Goal: Information Seeking & Learning: Learn about a topic

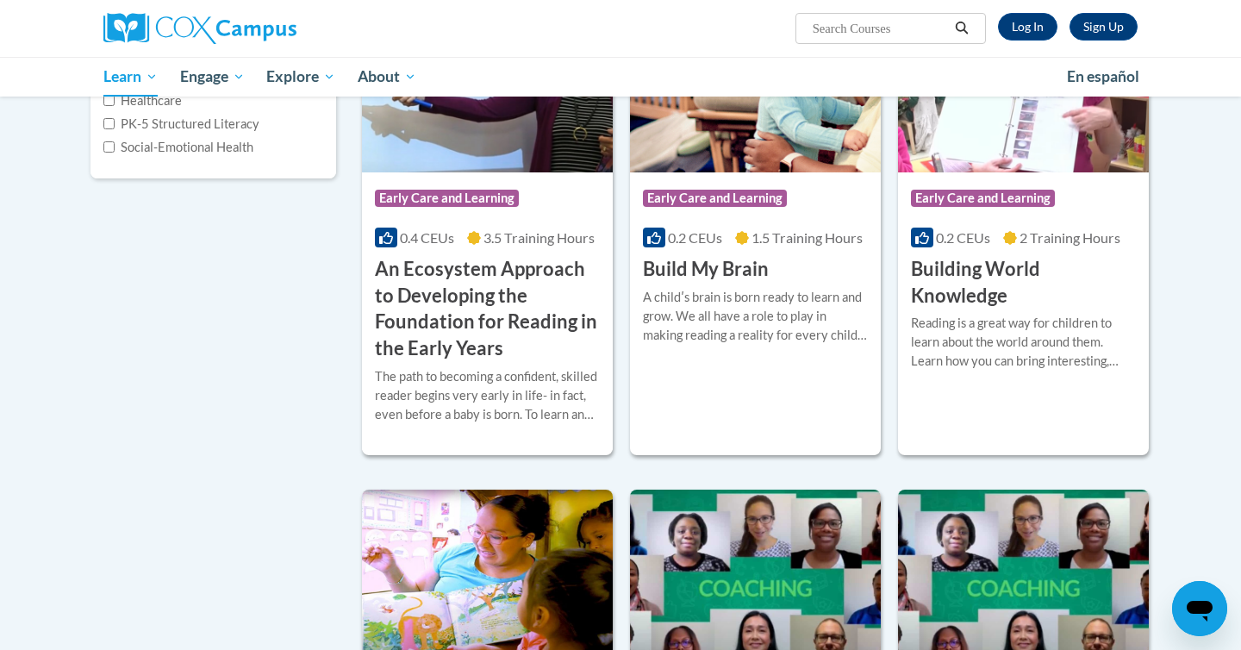
scroll to position [334, 0]
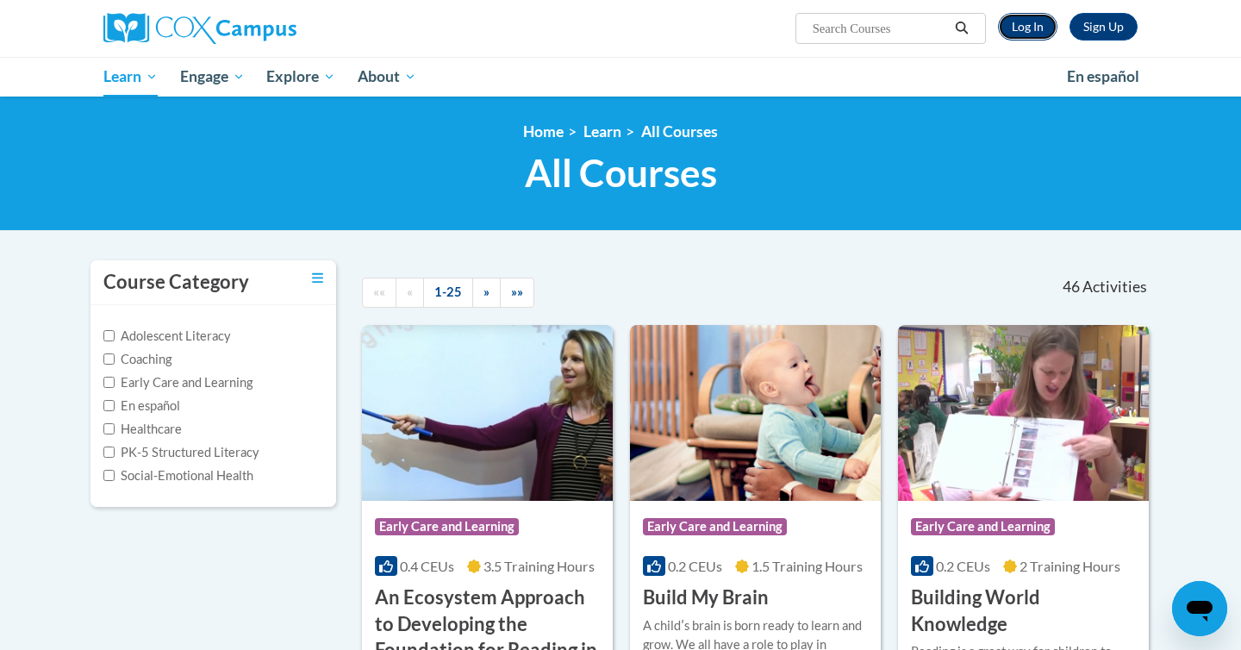
click at [1026, 29] on link "Log In" at bounding box center [1027, 27] width 59 height 28
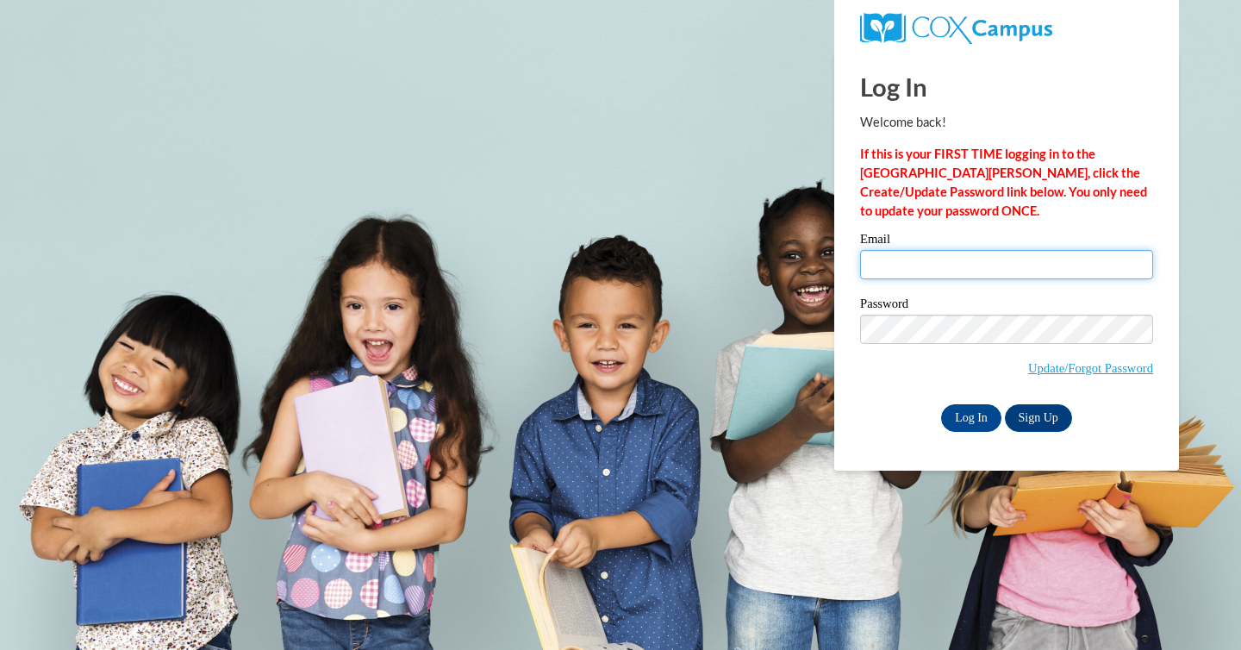
click at [906, 254] on input "Email" at bounding box center [1006, 264] width 293 height 29
type input "joshua.aragon@teachforamerica.org"
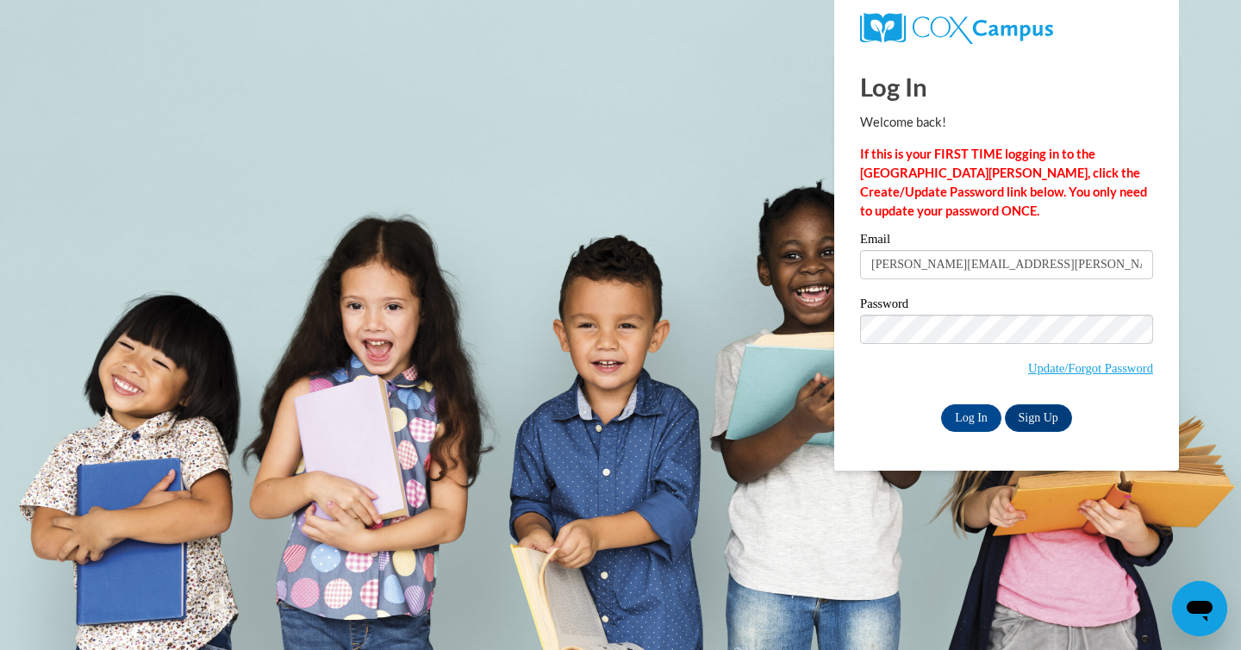
click at [1019, 305] on label "Password" at bounding box center [1006, 305] width 293 height 17
click at [973, 423] on input "Log In" at bounding box center [971, 418] width 60 height 28
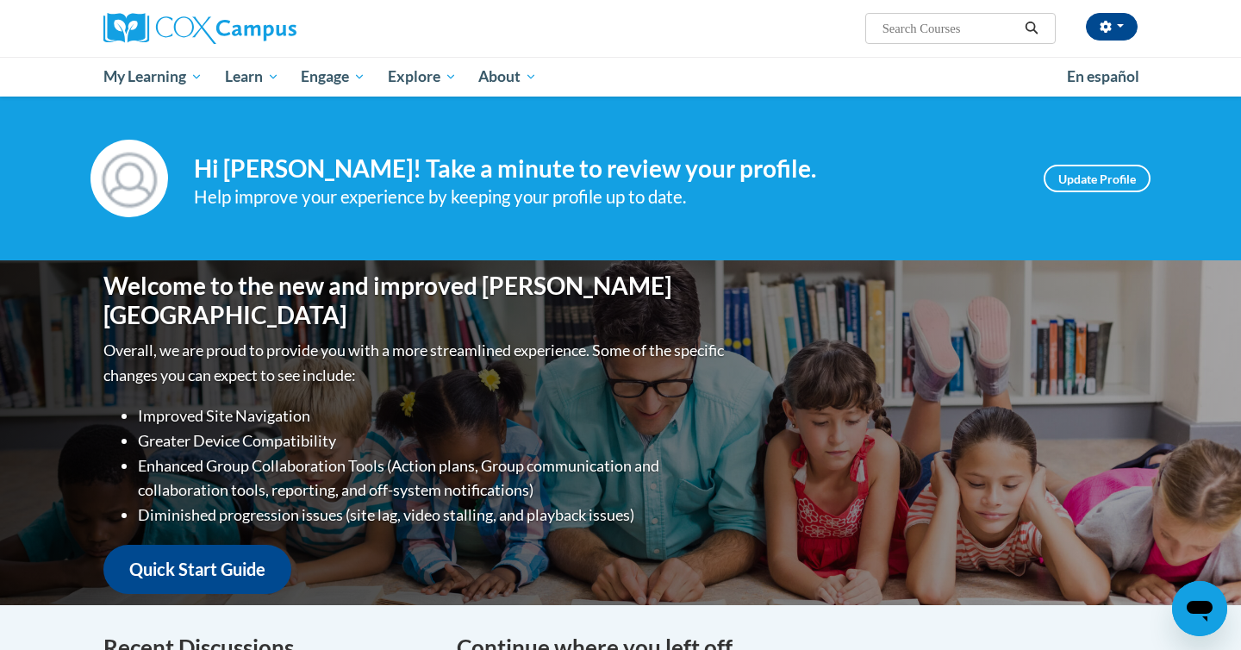
scroll to position [245, 0]
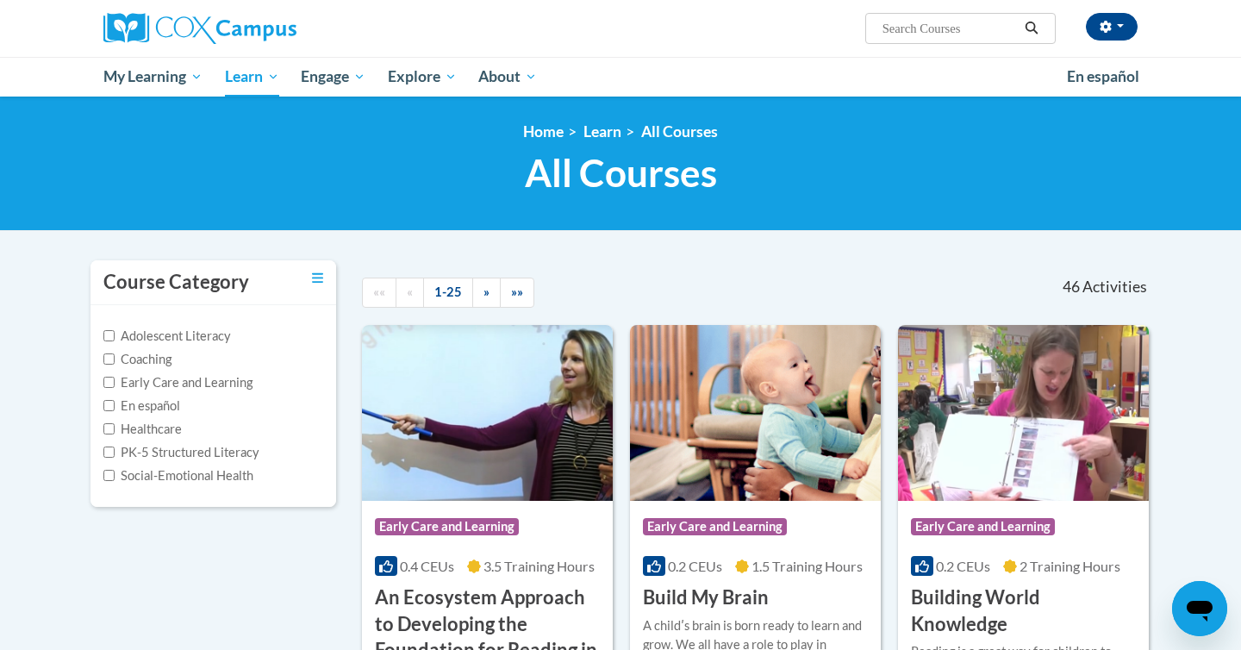
click at [909, 29] on input "Search..." at bounding box center [950, 28] width 138 height 21
type input "phonics"
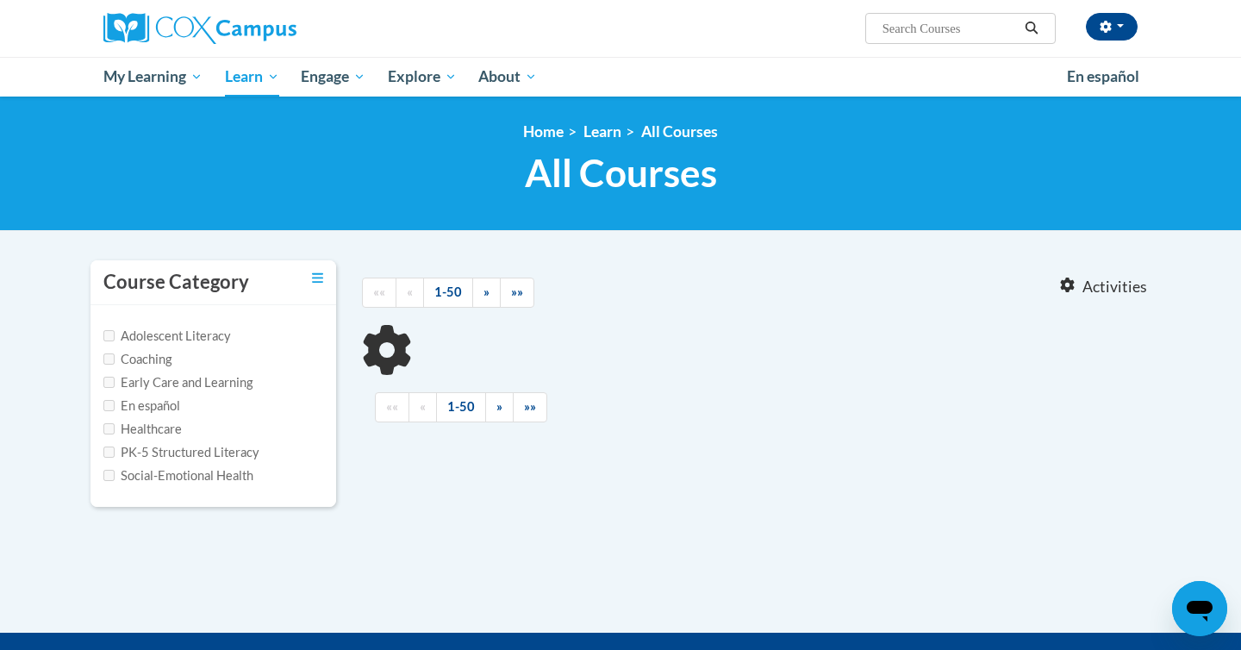
type input "phonics"
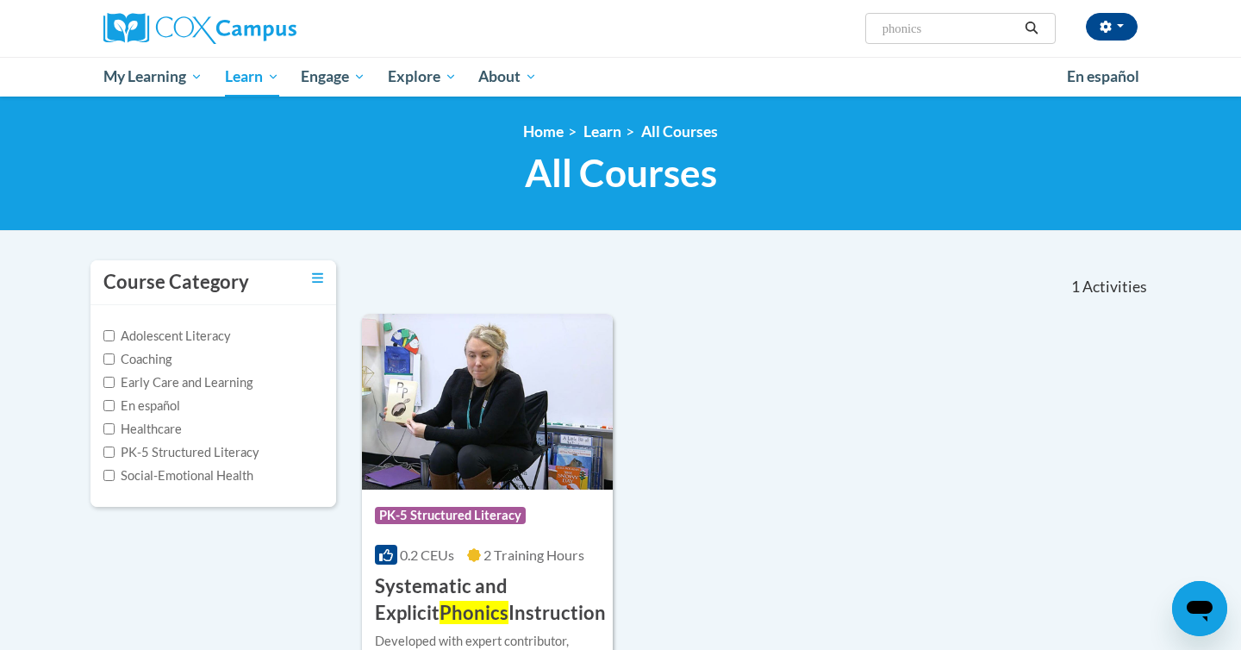
scroll to position [196, 0]
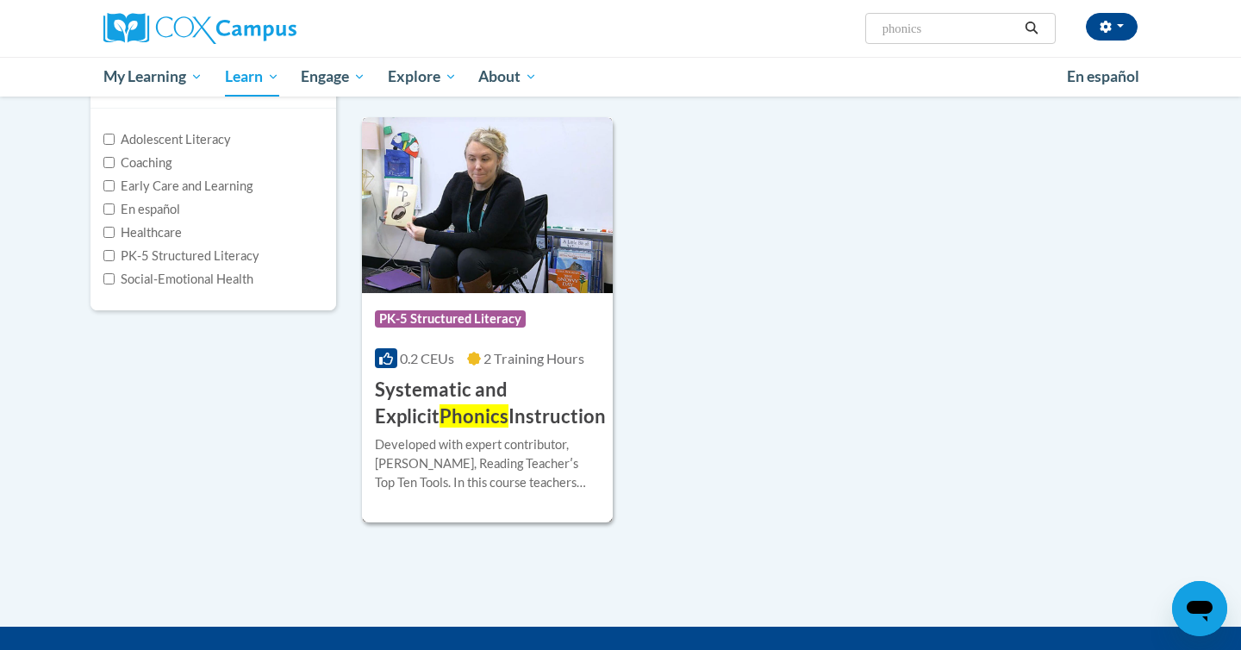
click at [492, 391] on h3 "Systematic and Explicit Phonics Instruction" at bounding box center [490, 403] width 231 height 53
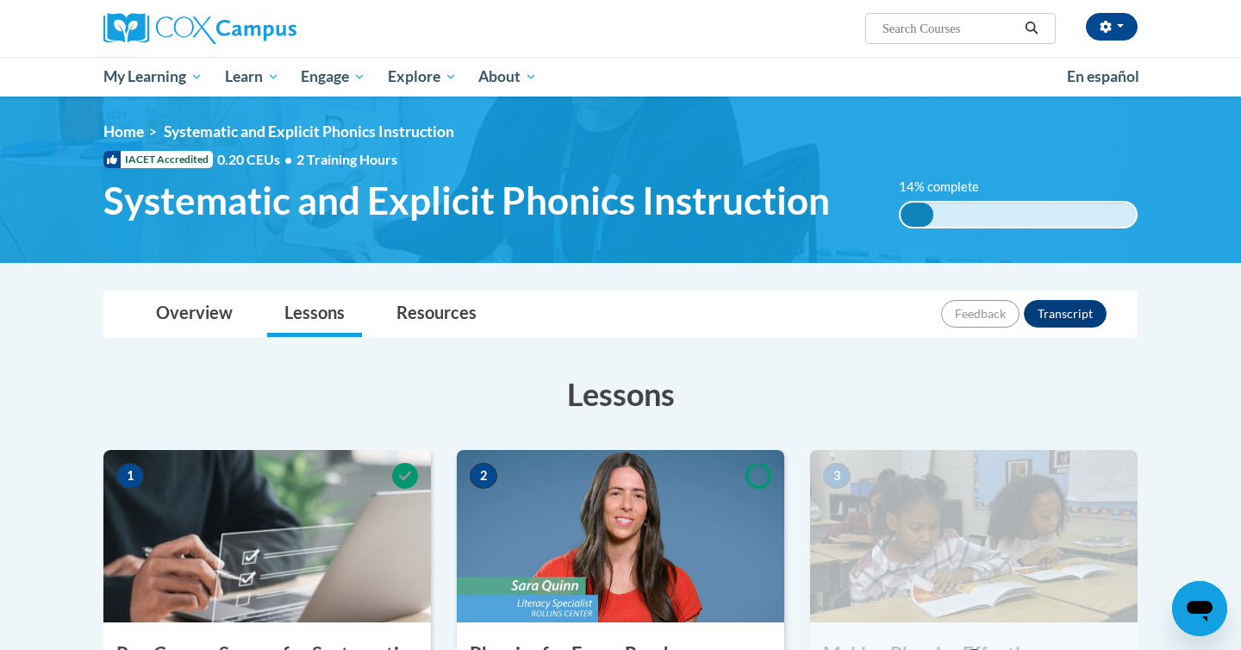
click at [603, 64] on ul "My Learning My Learning My Course Progress Certificates My Action Plans Group D…" at bounding box center [573, 77] width 963 height 40
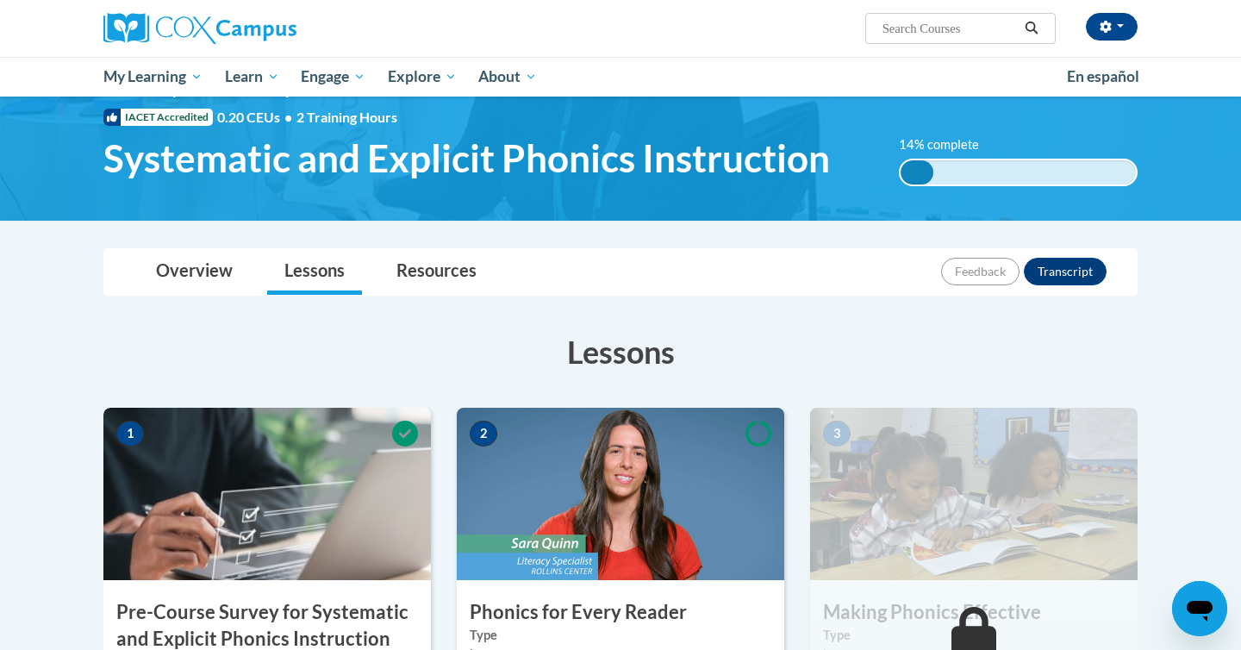
scroll to position [33, 0]
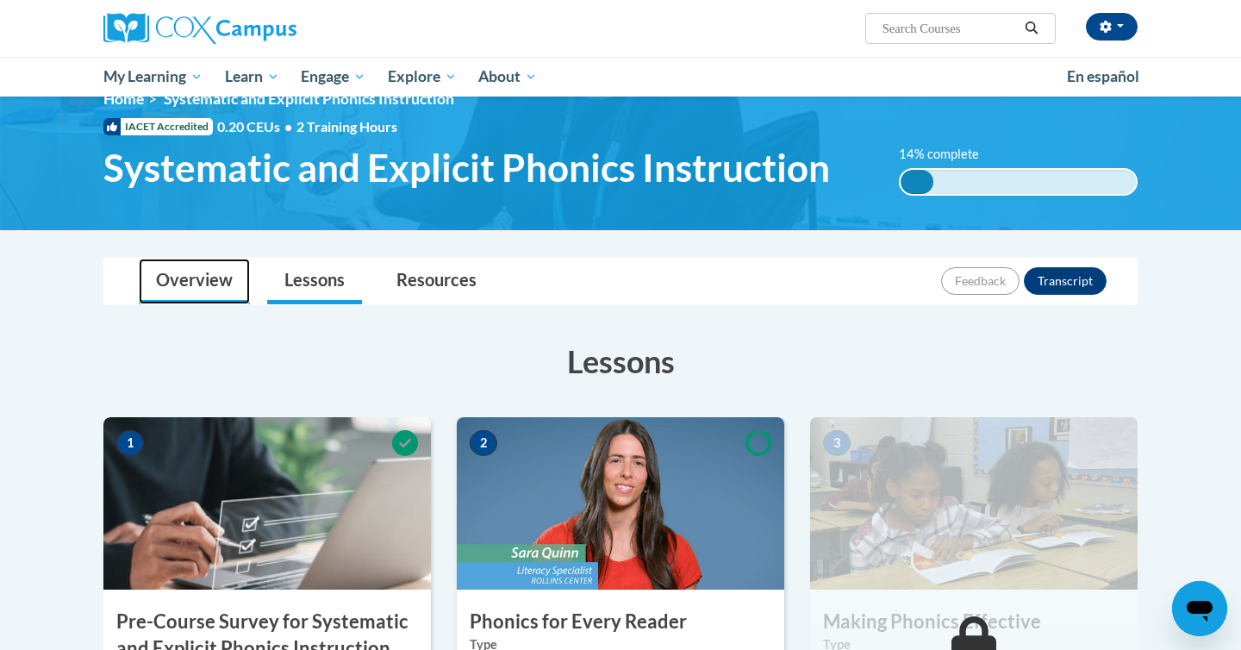
click at [194, 286] on link "Overview" at bounding box center [194, 282] width 111 height 46
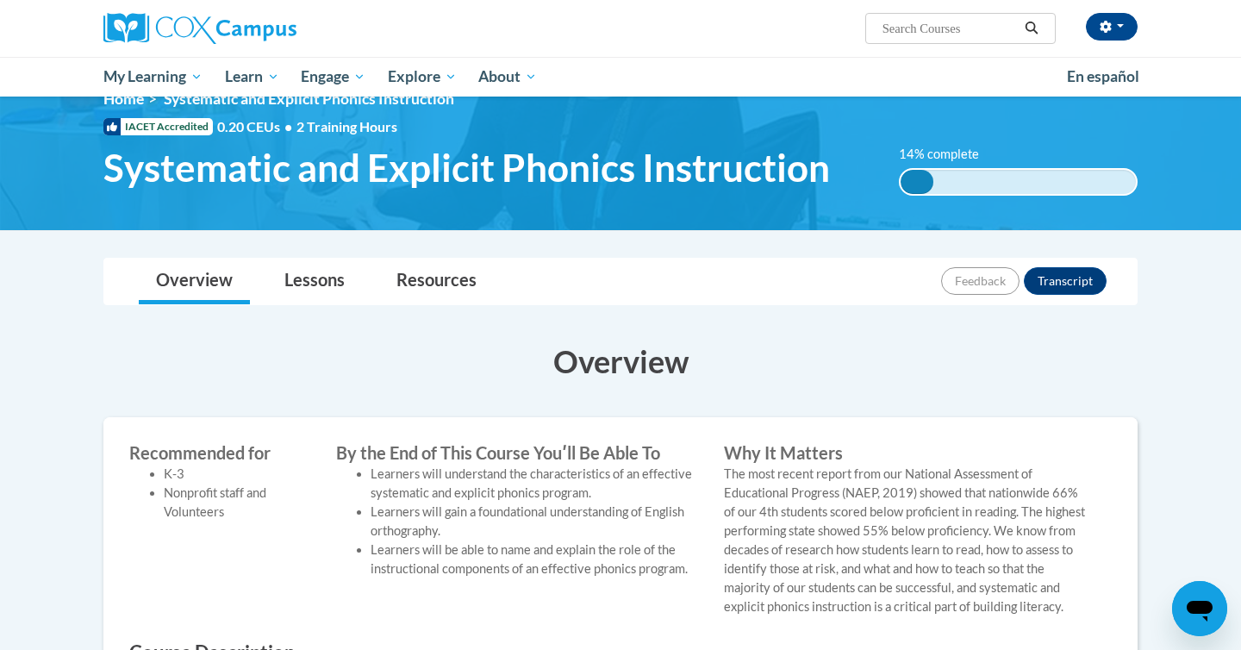
click at [391, 340] on h3 "Overview" at bounding box center [620, 361] width 1034 height 43
